Goal: Check status: Check status

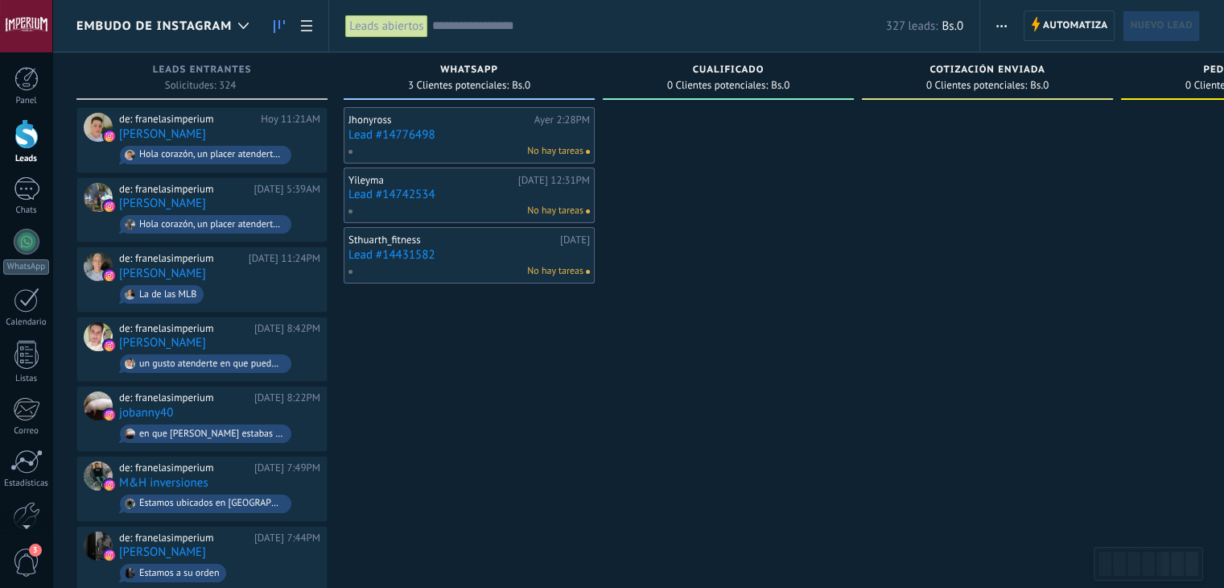
click at [395, 134] on link "Lead #14776498" at bounding box center [469, 135] width 241 height 14
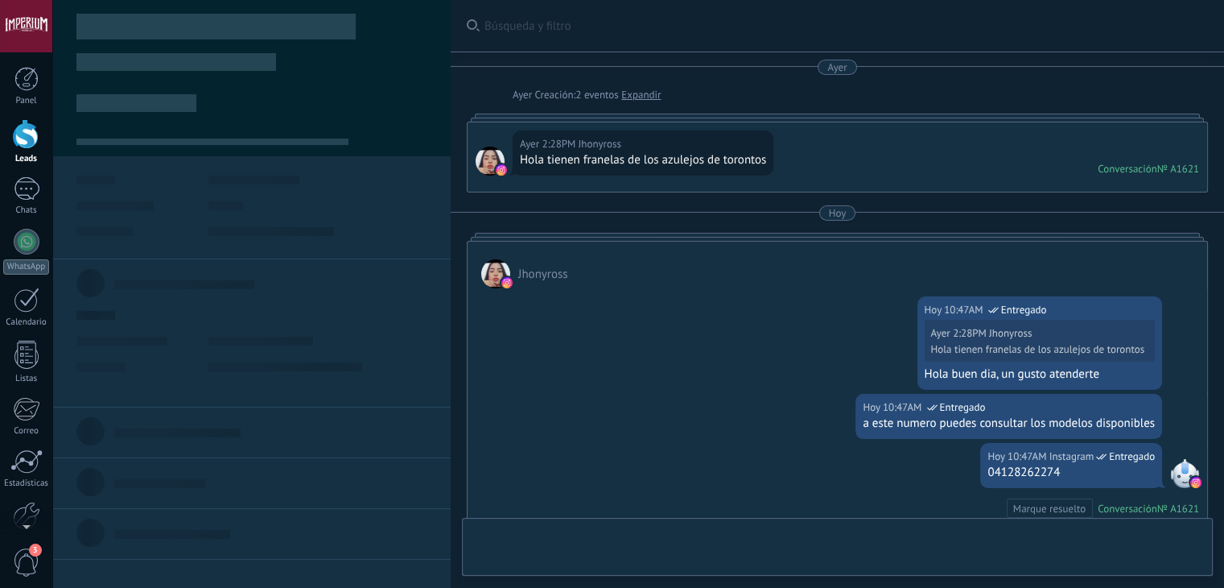
type textarea "**********"
